Goal: Information Seeking & Learning: Learn about a topic

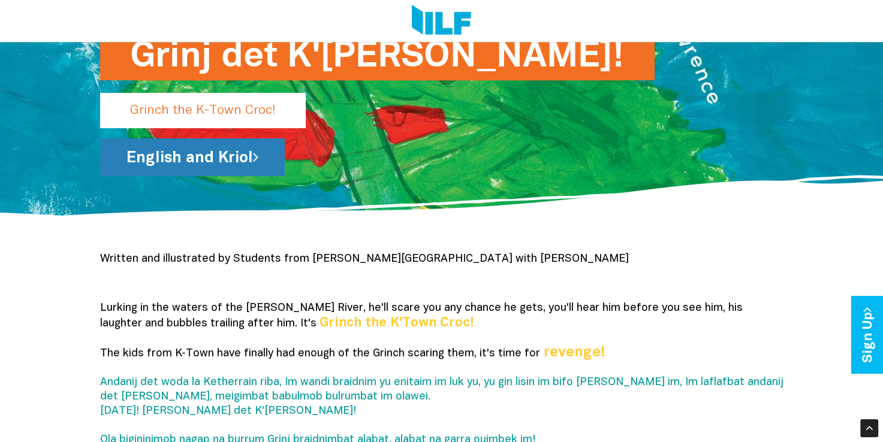
click at [189, 162] on link "English and Kriol" at bounding box center [192, 157] width 185 height 38
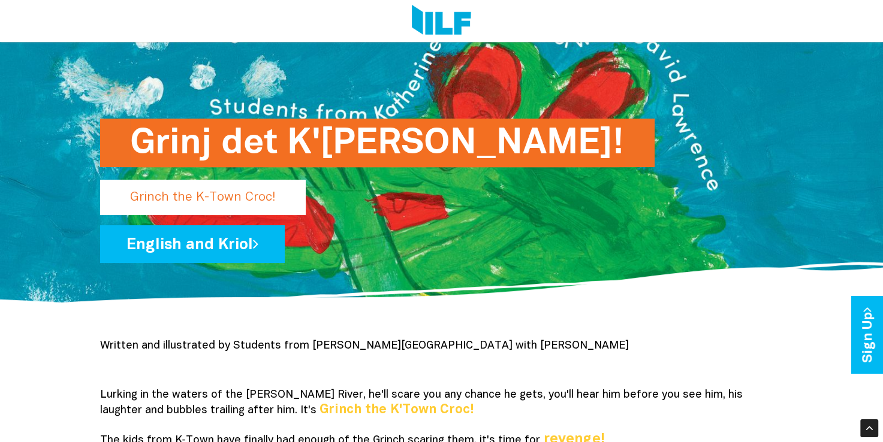
scroll to position [82, 0]
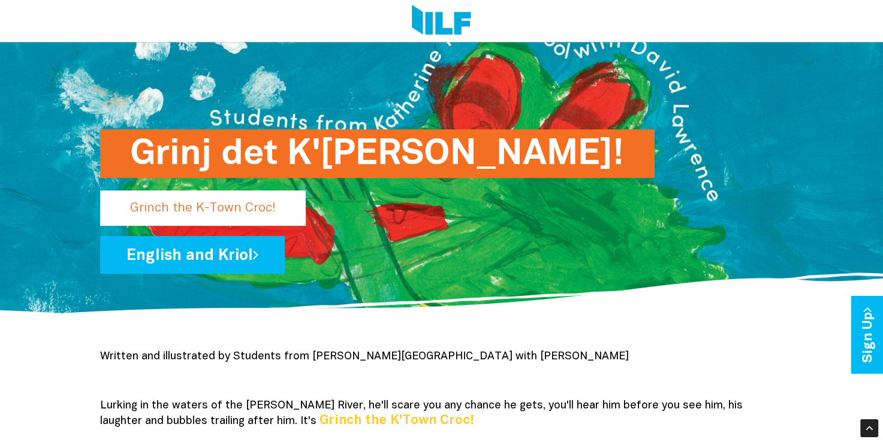
click at [297, 152] on h1 "Grinj det K'[PERSON_NAME]!" at bounding box center [377, 153] width 495 height 49
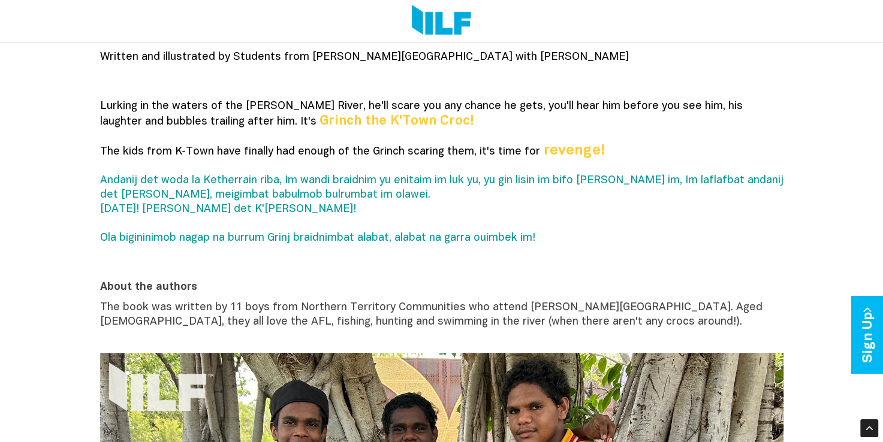
scroll to position [442, 0]
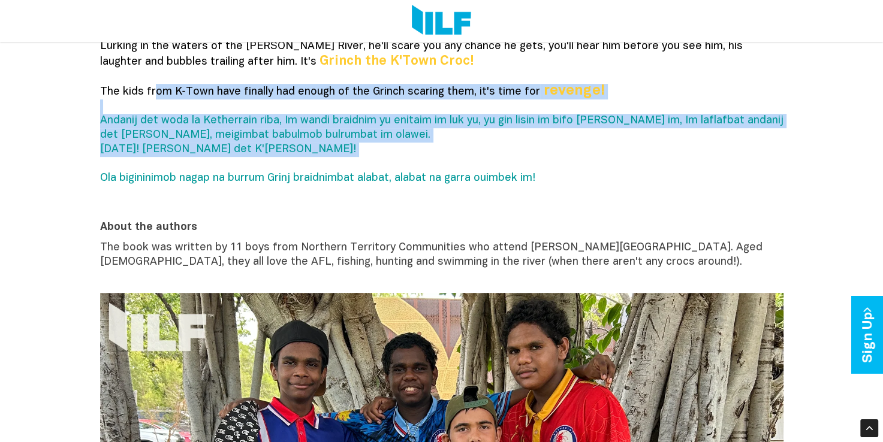
drag, startPoint x: 152, startPoint y: 92, endPoint x: 498, endPoint y: 169, distance: 354.3
click at [498, 169] on p "Lurking in the waters of the [PERSON_NAME] River, he'll scare you any chance he…" at bounding box center [441, 120] width 683 height 161
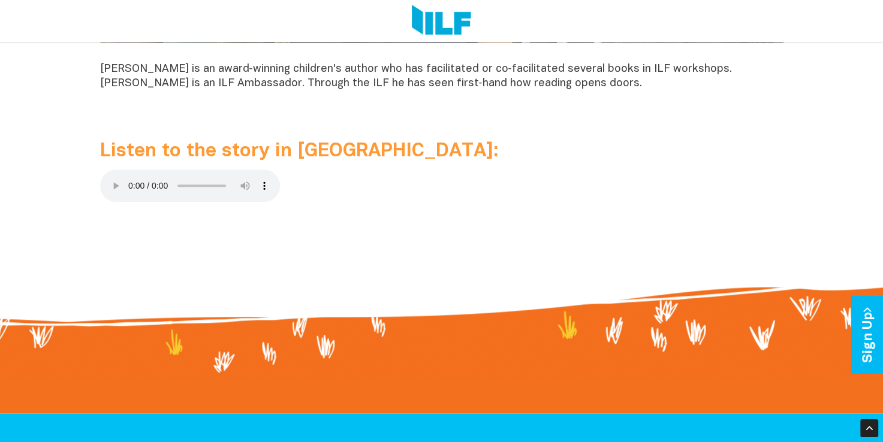
scroll to position [1281, 0]
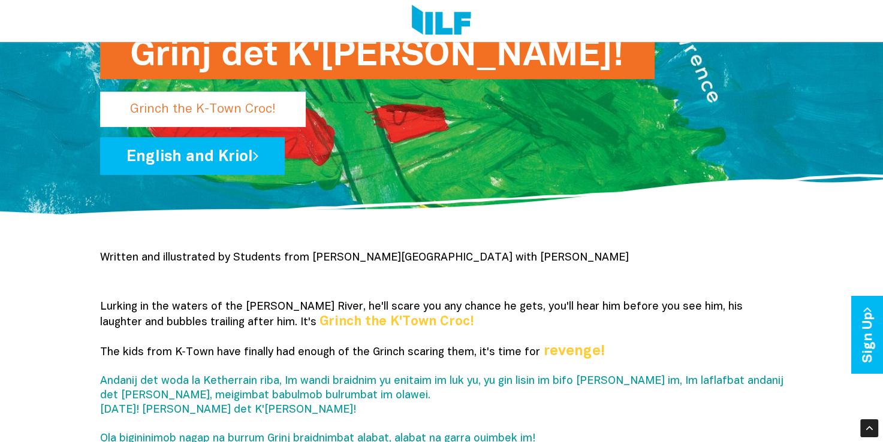
scroll to position [202, 0]
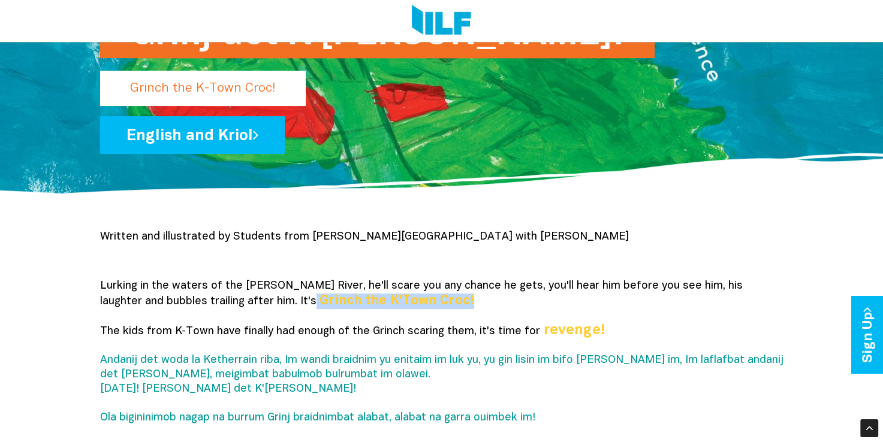
drag, startPoint x: 247, startPoint y: 303, endPoint x: 403, endPoint y: 308, distance: 156.5
click at [403, 308] on p "Lurking in the waters of the [PERSON_NAME] River, he'll scare you any chance he…" at bounding box center [441, 359] width 683 height 161
copy span "Grinch the K'Town Croc!"
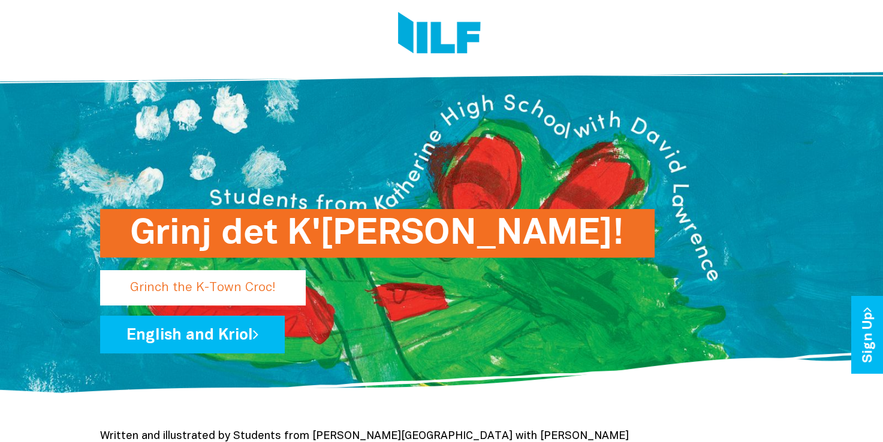
scroll to position [0, 0]
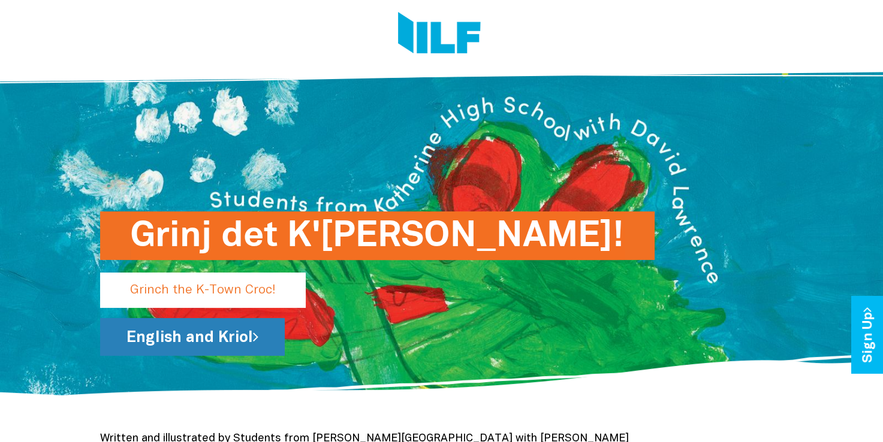
click at [182, 323] on link "English and Kriol" at bounding box center [192, 337] width 185 height 38
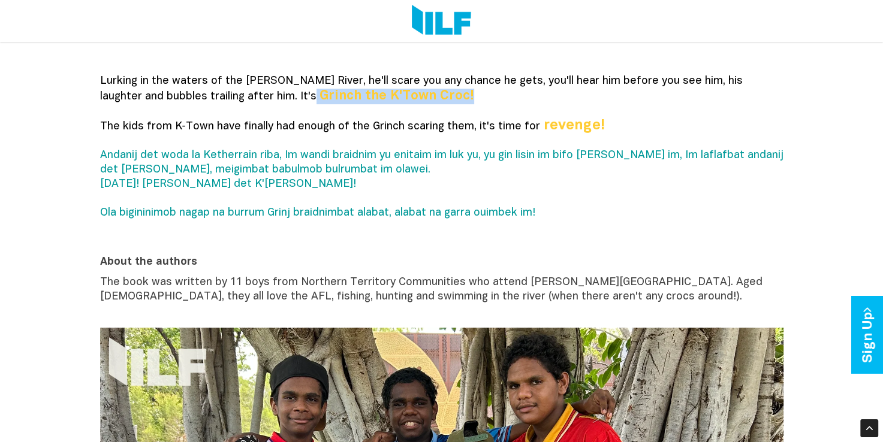
scroll to position [420, 0]
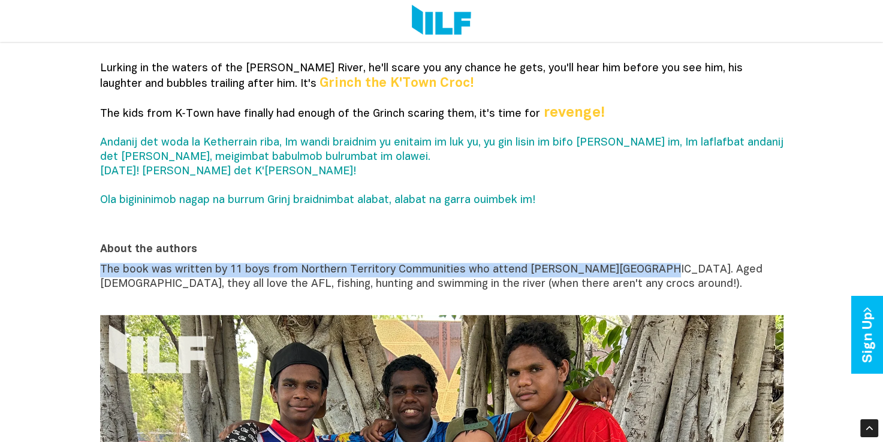
drag, startPoint x: 101, startPoint y: 269, endPoint x: 629, endPoint y: 267, distance: 528.8
click at [629, 267] on span "The book was written by 11 boys from Northern Territory Communities who attend …" at bounding box center [431, 277] width 662 height 25
copy span "The book was written by 11 boys from Northern Territory Communities who attend …"
